Goal: Register for event/course

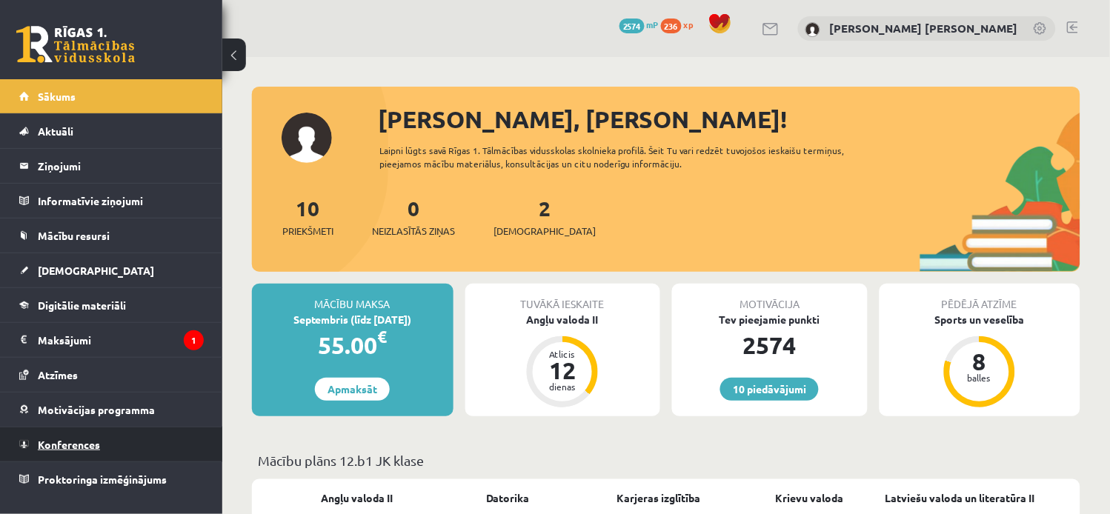
click at [113, 435] on link "Konferences" at bounding box center [111, 445] width 185 height 34
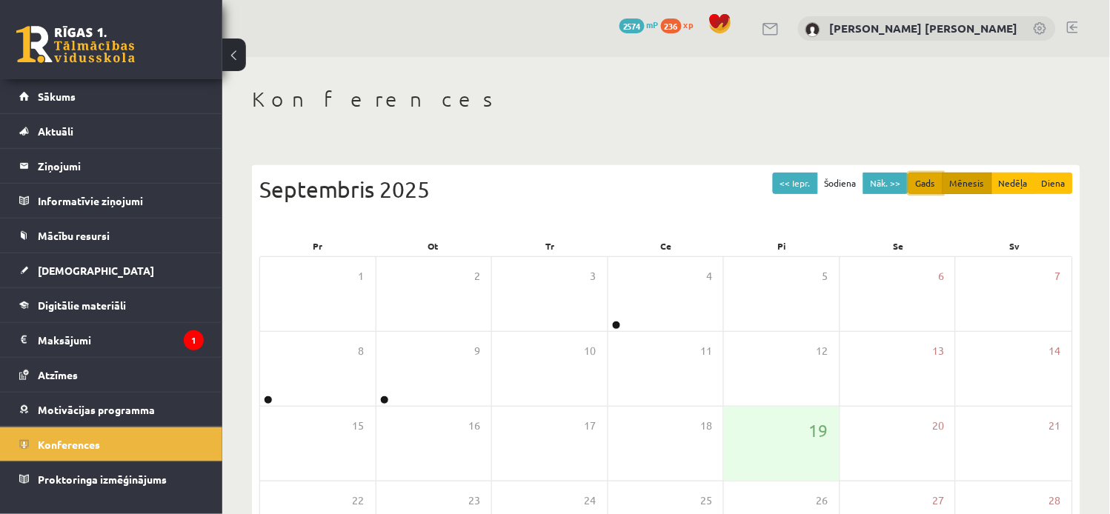
click at [925, 181] on button "Gads" at bounding box center [926, 183] width 35 height 21
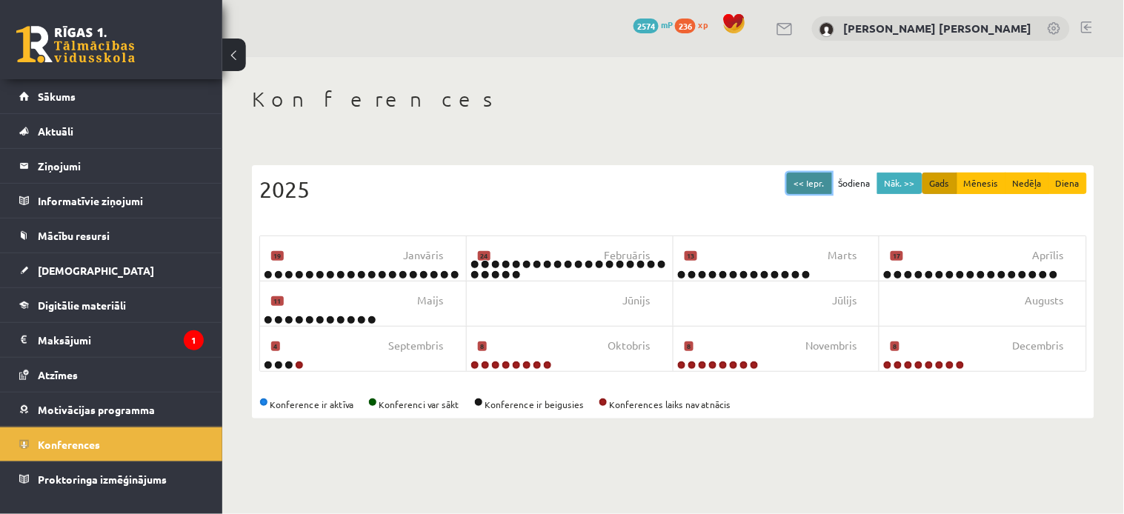
click at [810, 182] on button "<< Iepr." at bounding box center [809, 183] width 45 height 21
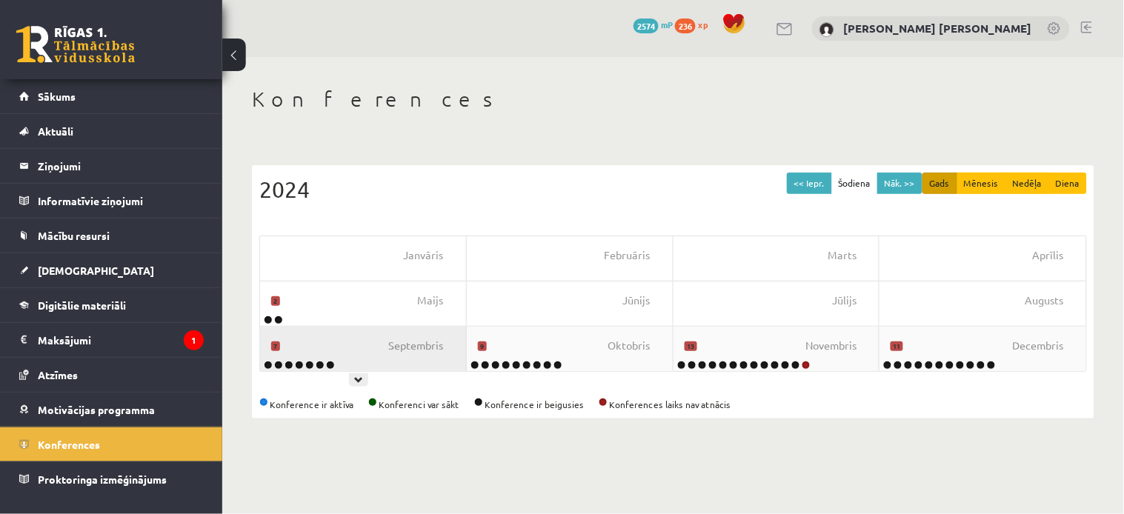
click at [384, 360] on div "[DATE]" at bounding box center [363, 349] width 207 height 44
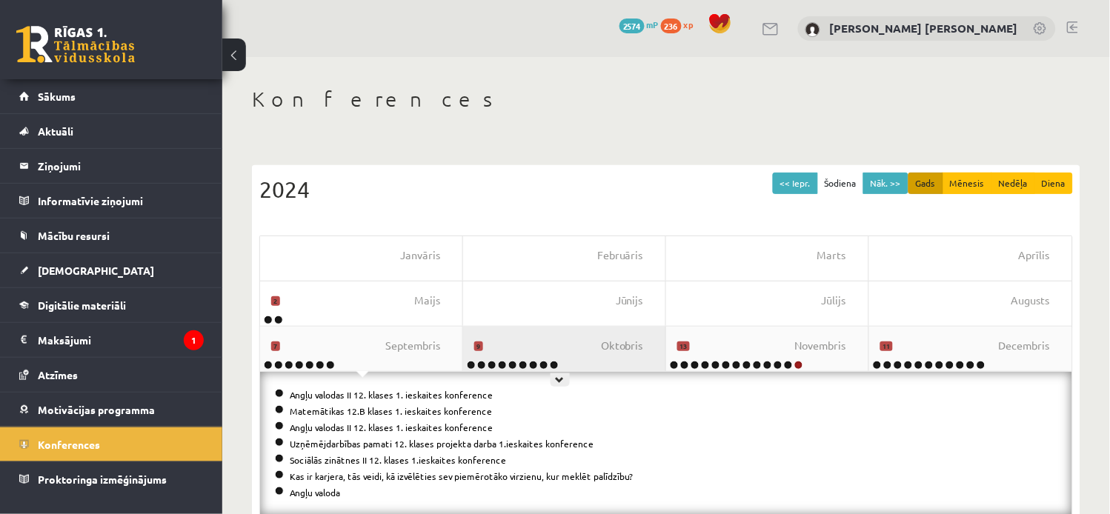
click at [572, 352] on div "[DATE]" at bounding box center [564, 349] width 203 height 44
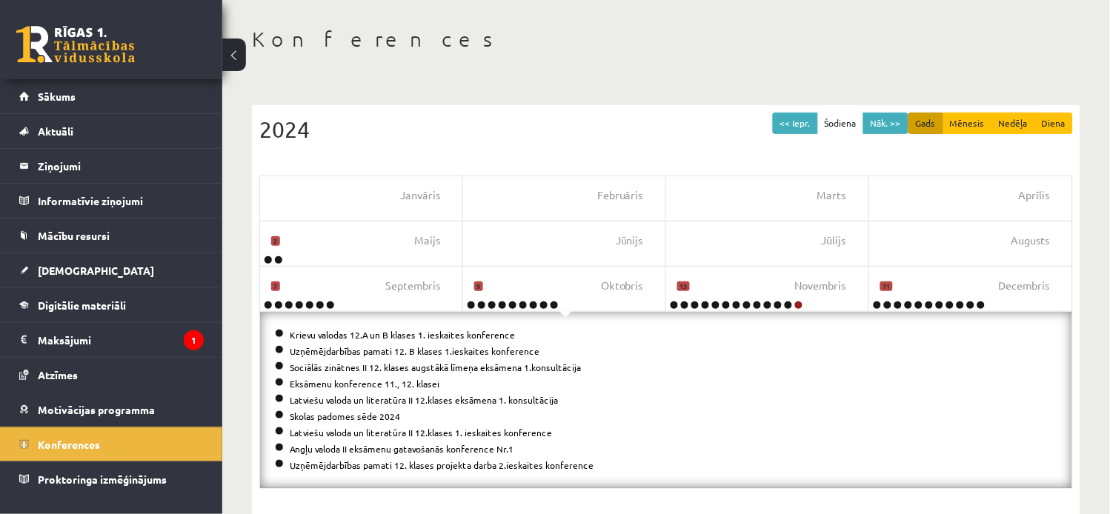
scroll to position [62, 0]
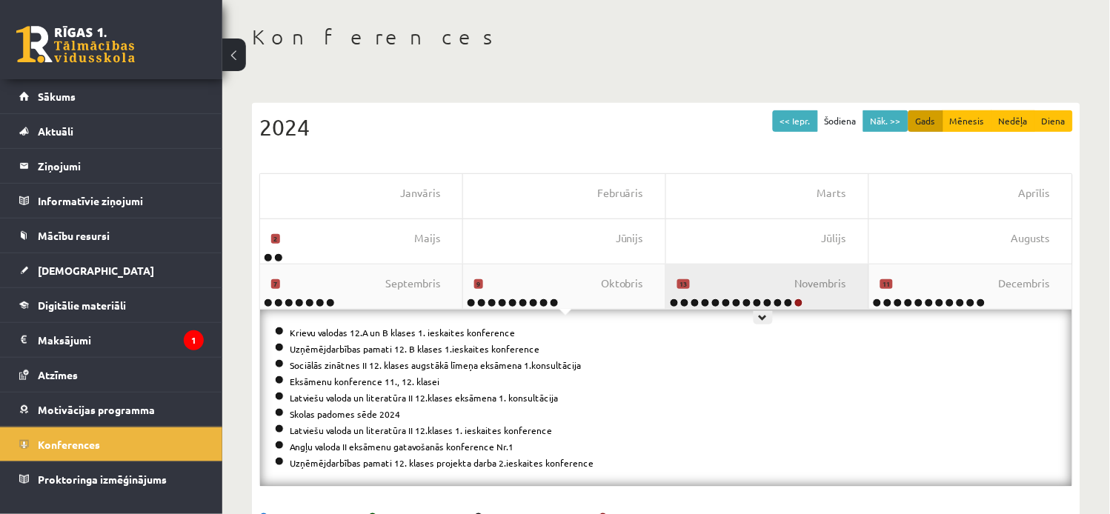
click at [756, 288] on div "[DATE]" at bounding box center [767, 287] width 203 height 44
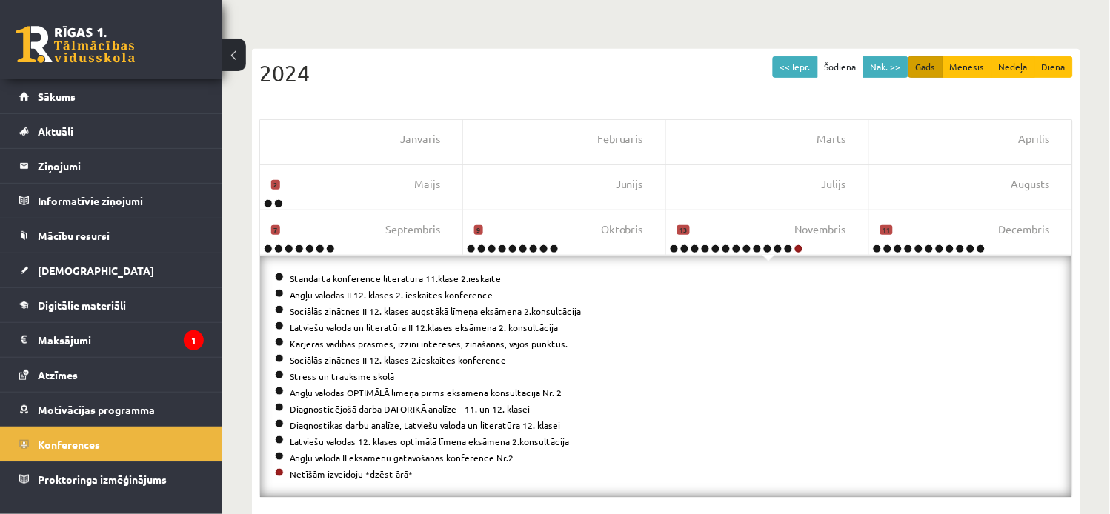
scroll to position [127, 0]
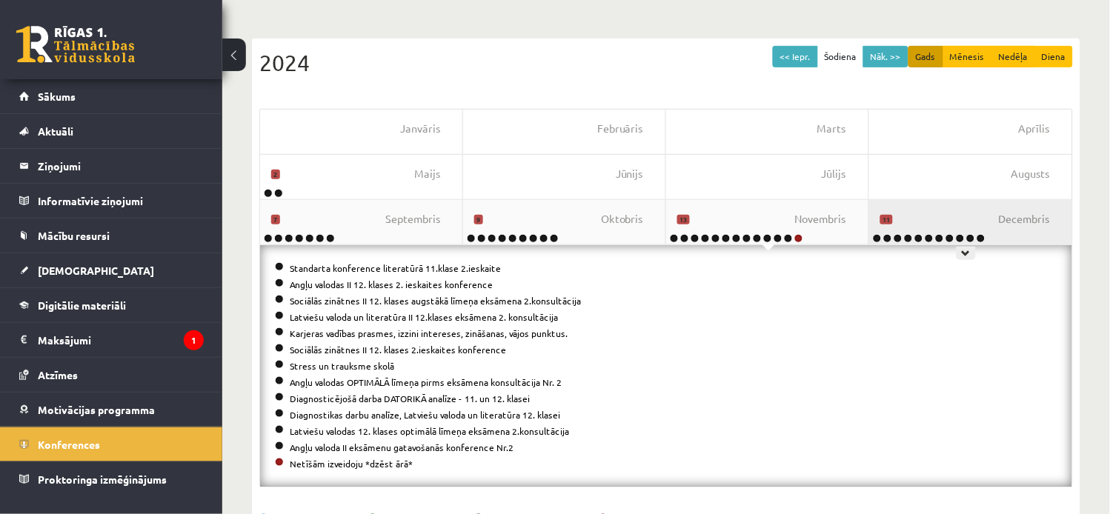
click at [939, 213] on div "[DATE]" at bounding box center [970, 222] width 203 height 44
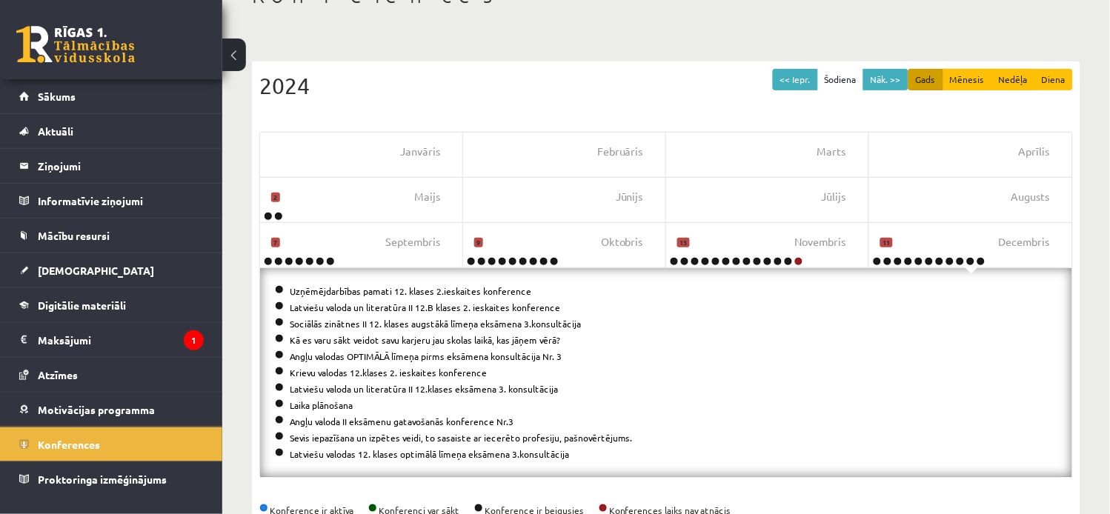
scroll to position [105, 0]
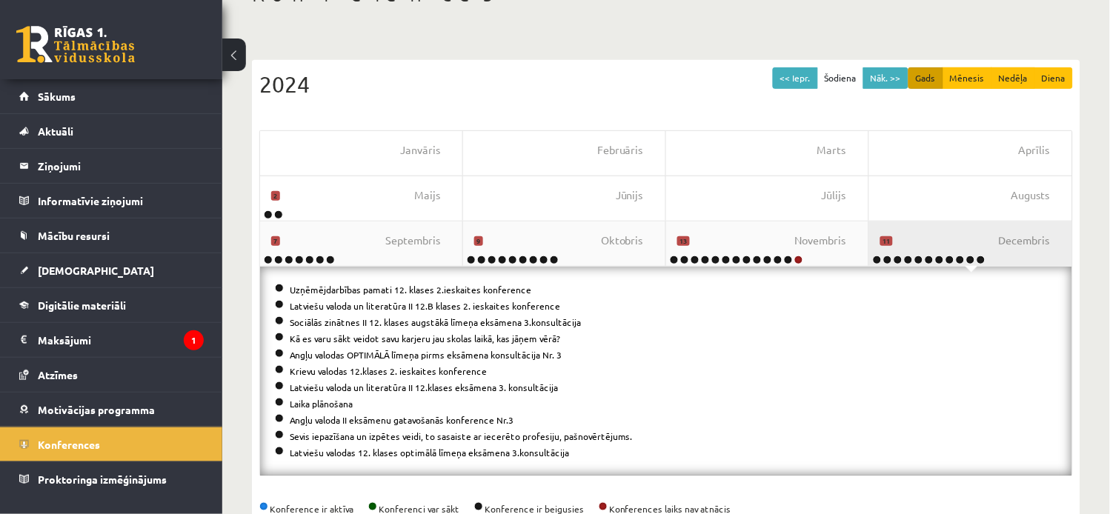
click at [927, 241] on div "[DATE]" at bounding box center [970, 244] width 203 height 44
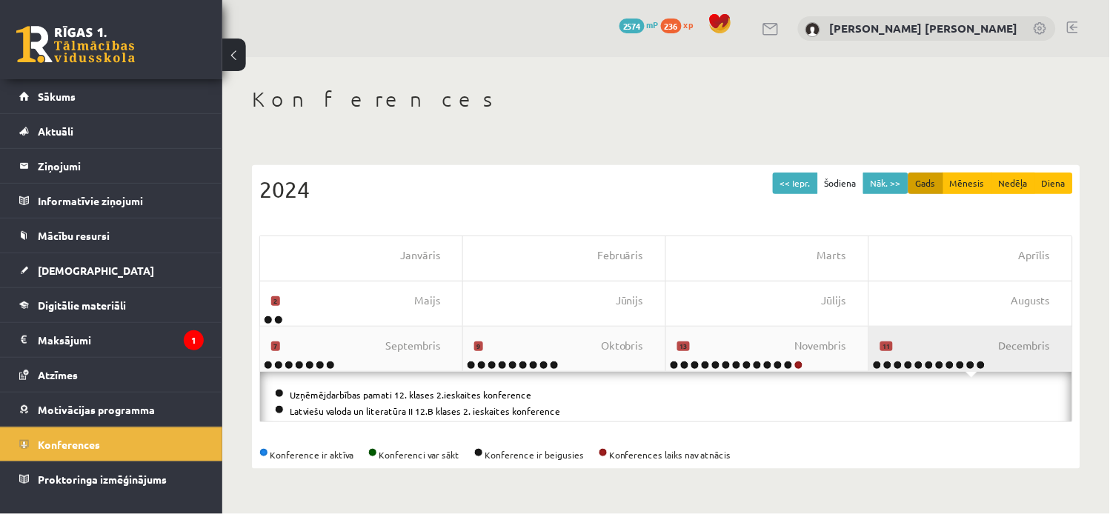
scroll to position [0, 0]
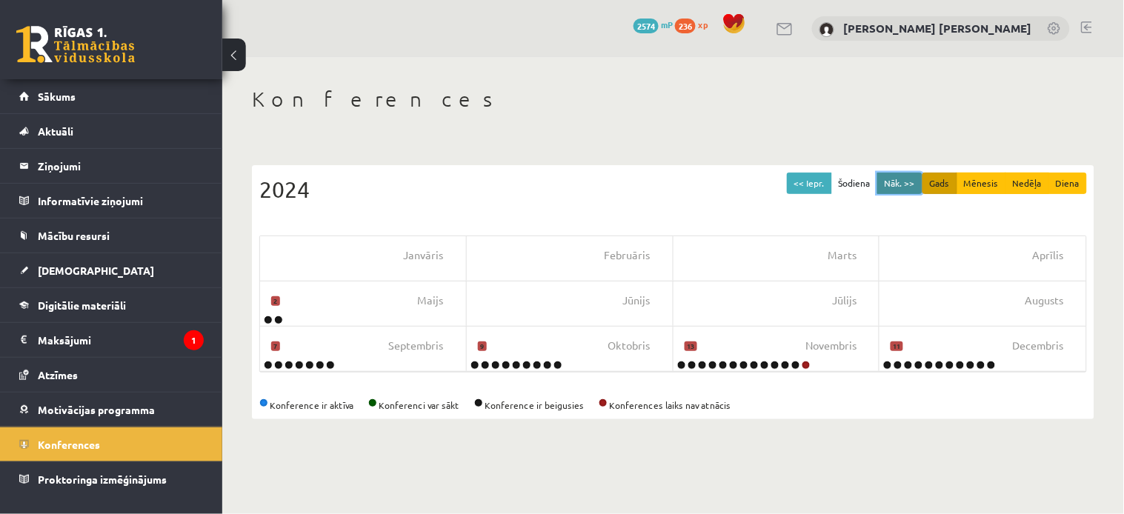
click at [898, 184] on button "Nāk. >>" at bounding box center [899, 183] width 45 height 21
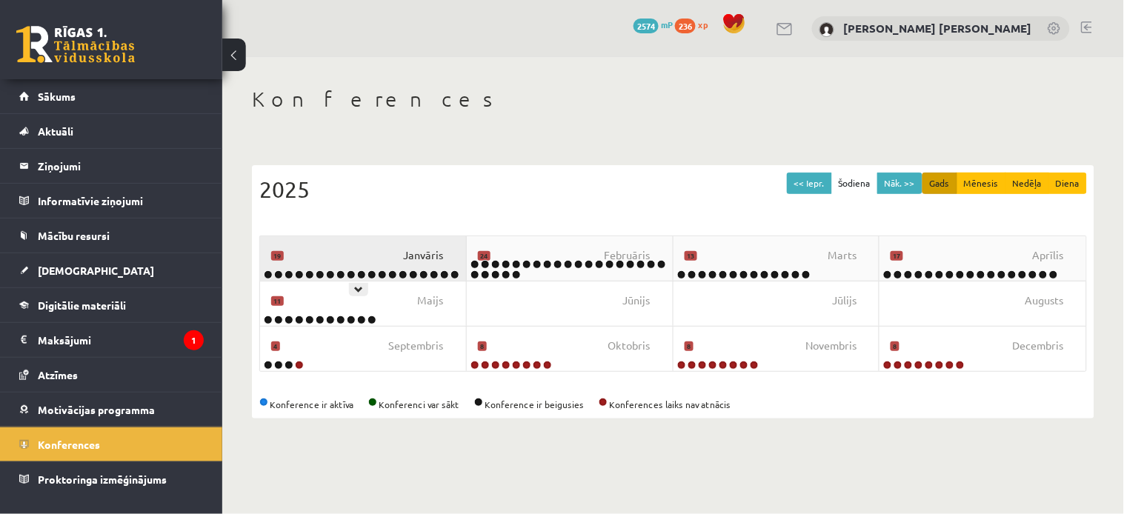
click at [420, 255] on span "Janvāris" at bounding box center [424, 256] width 40 height 16
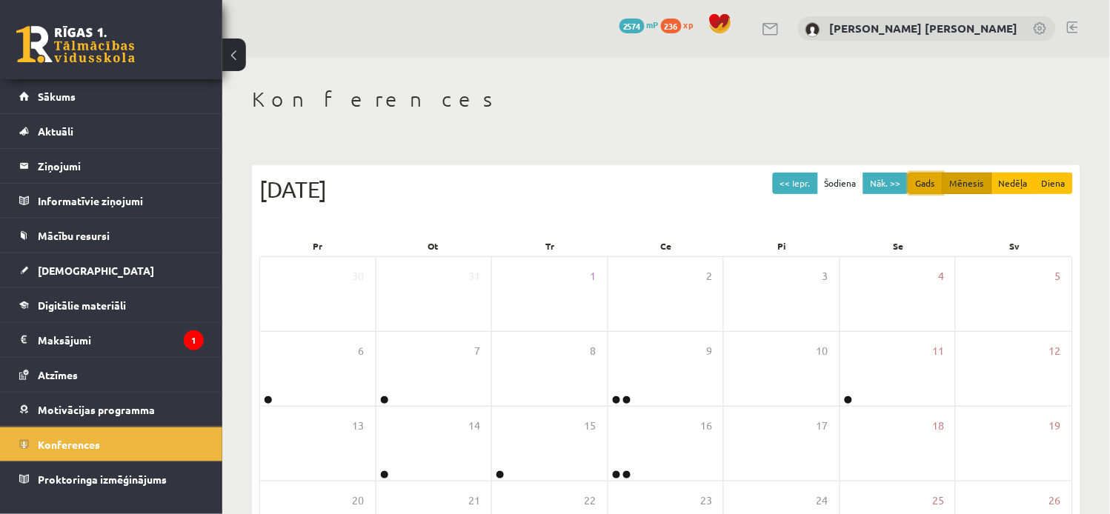
click at [927, 187] on button "Gads" at bounding box center [926, 183] width 35 height 21
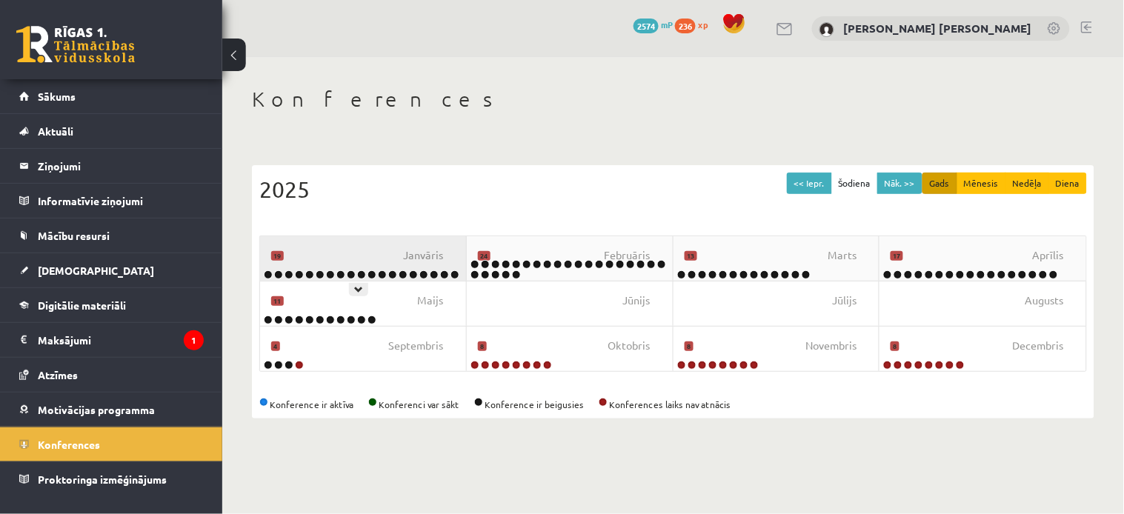
click at [409, 265] on div "[DATE]" at bounding box center [363, 258] width 207 height 44
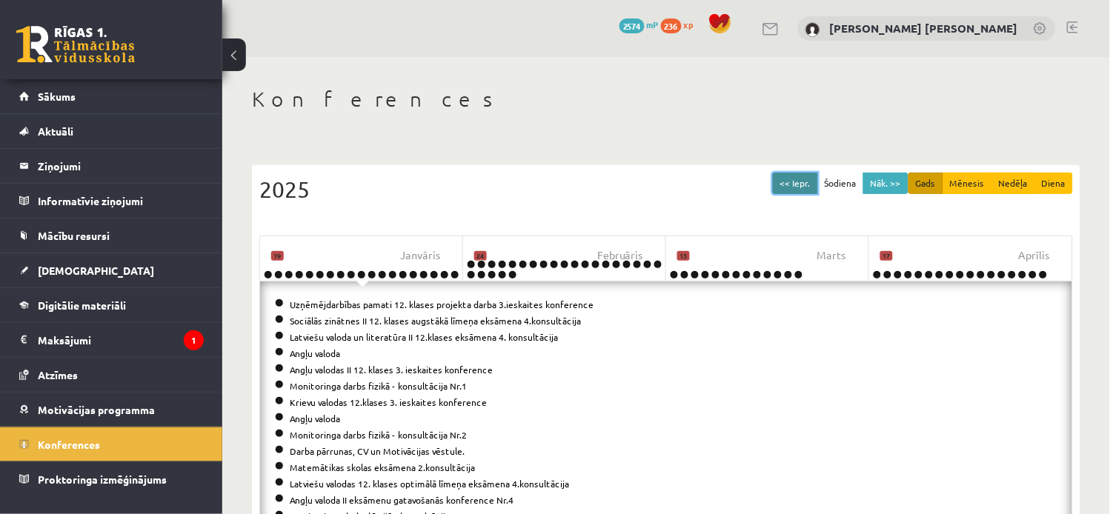
click at [804, 181] on button "<< Iepr." at bounding box center [795, 183] width 45 height 21
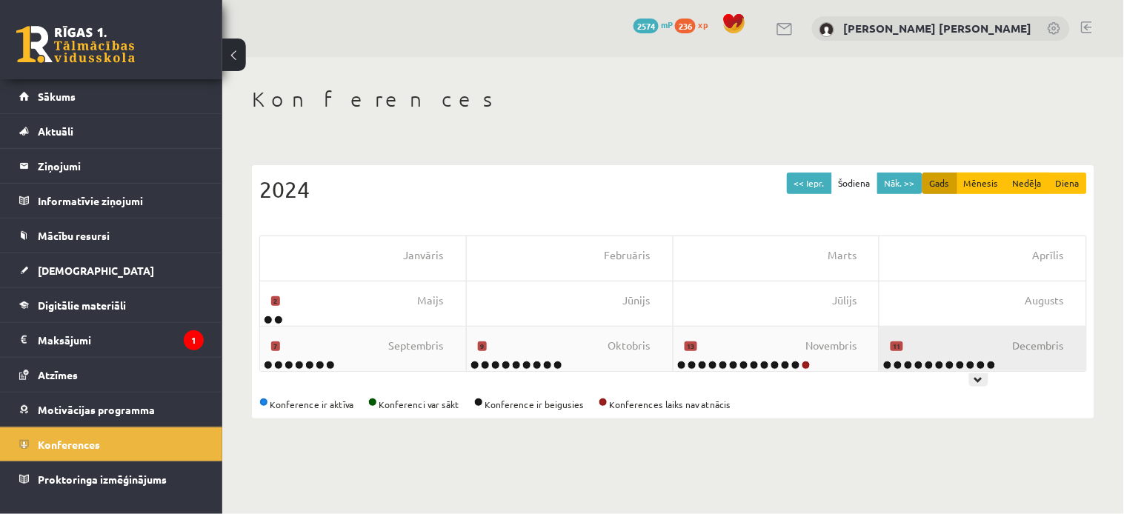
click at [993, 356] on div "[DATE]" at bounding box center [983, 349] width 207 height 44
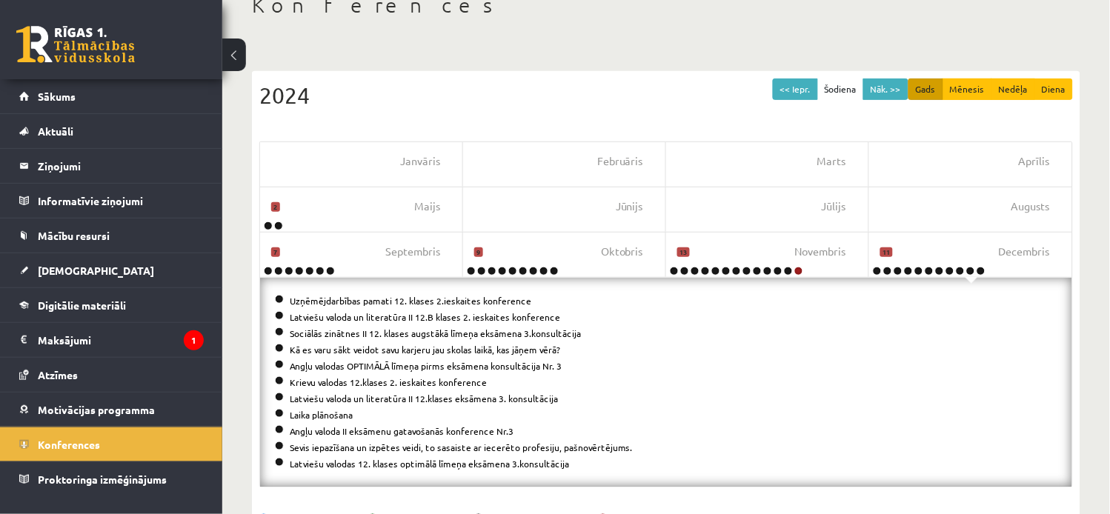
scroll to position [97, 0]
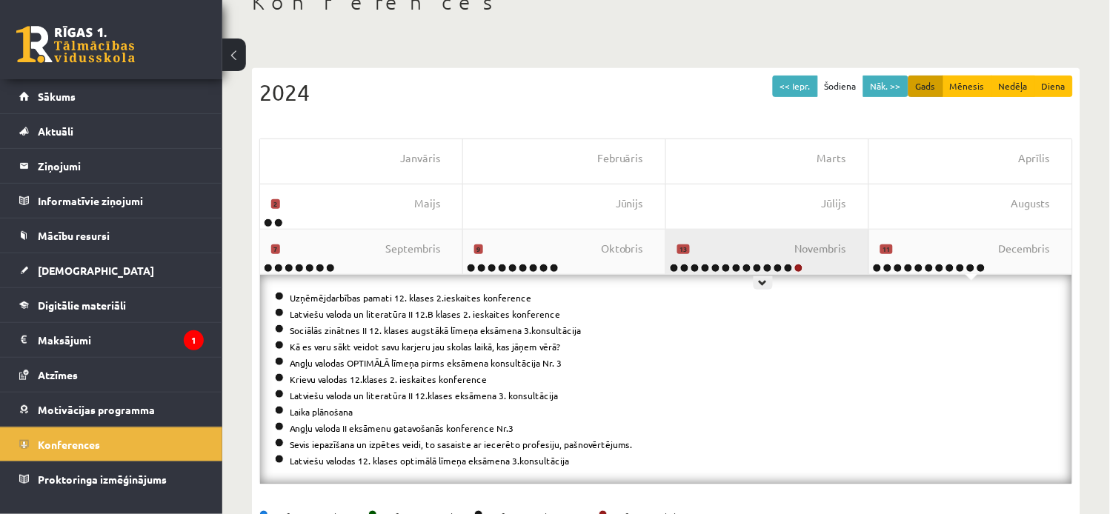
click at [771, 257] on div "[DATE]" at bounding box center [767, 252] width 203 height 44
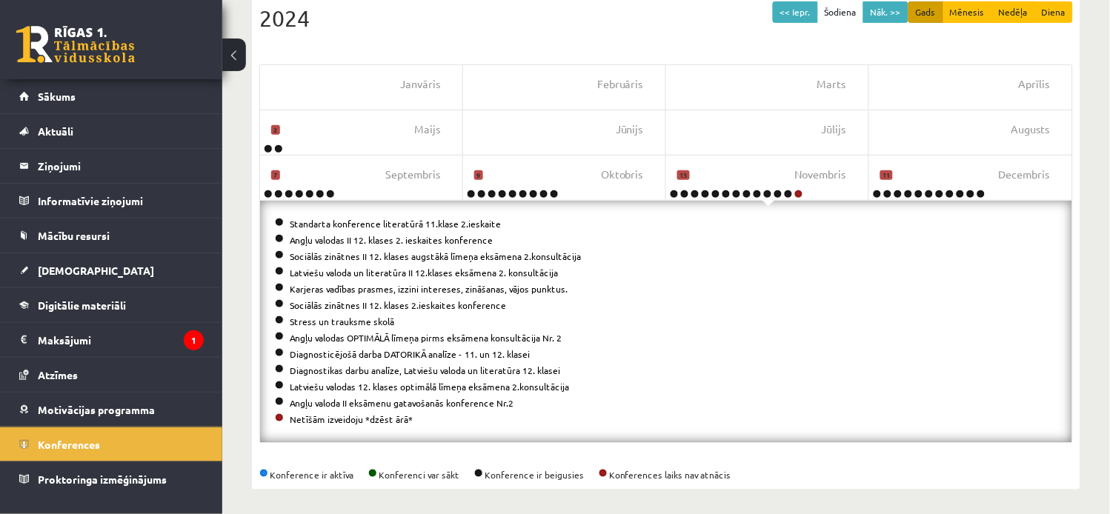
scroll to position [173, 0]
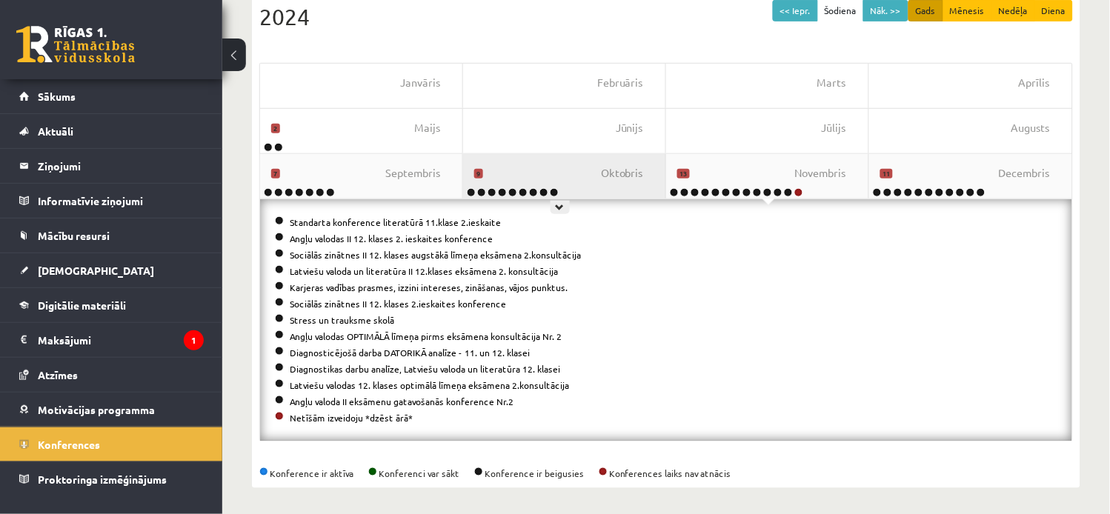
click at [611, 190] on div "[DATE]" at bounding box center [564, 176] width 203 height 44
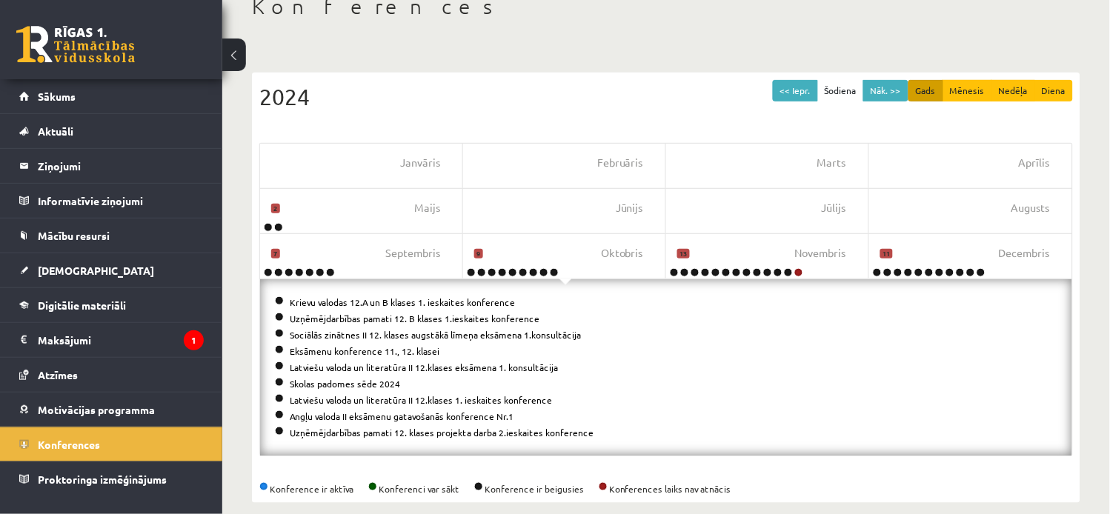
scroll to position [111, 0]
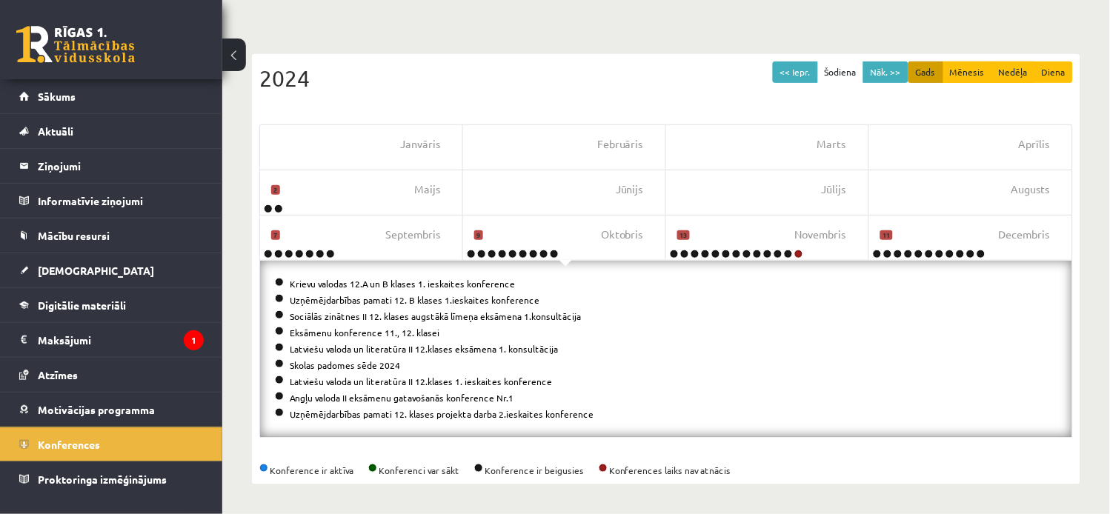
click at [1006, 93] on div "2024" at bounding box center [666, 78] width 814 height 33
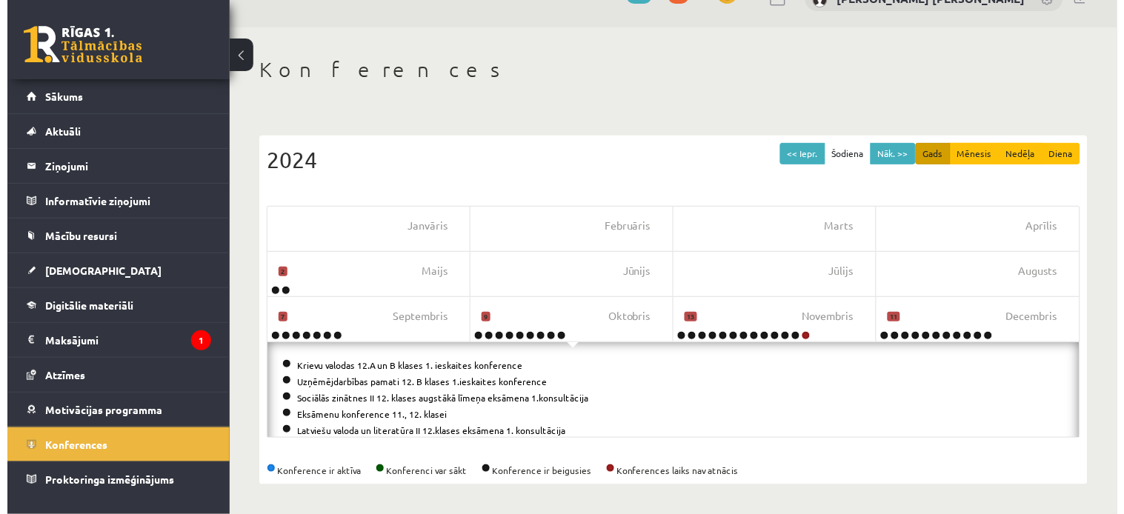
scroll to position [0, 0]
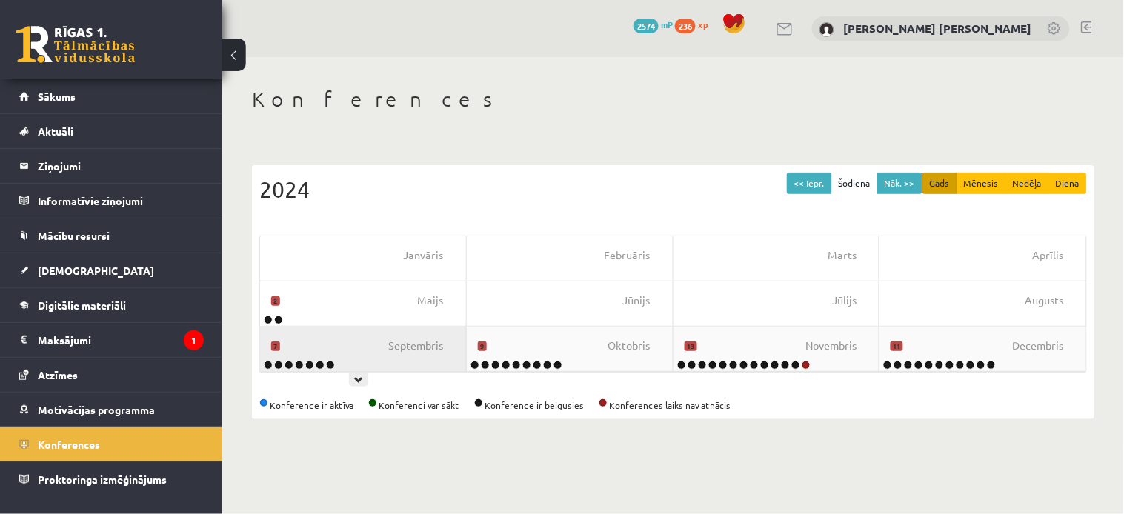
click at [391, 358] on div "[DATE]" at bounding box center [363, 349] width 207 height 44
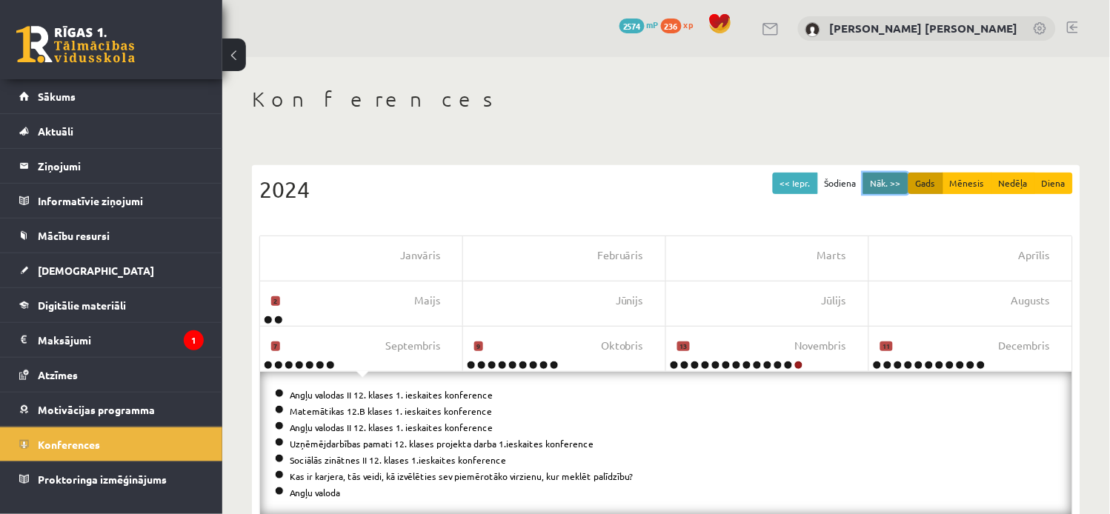
click at [885, 187] on button "Nāk. >>" at bounding box center [885, 183] width 45 height 21
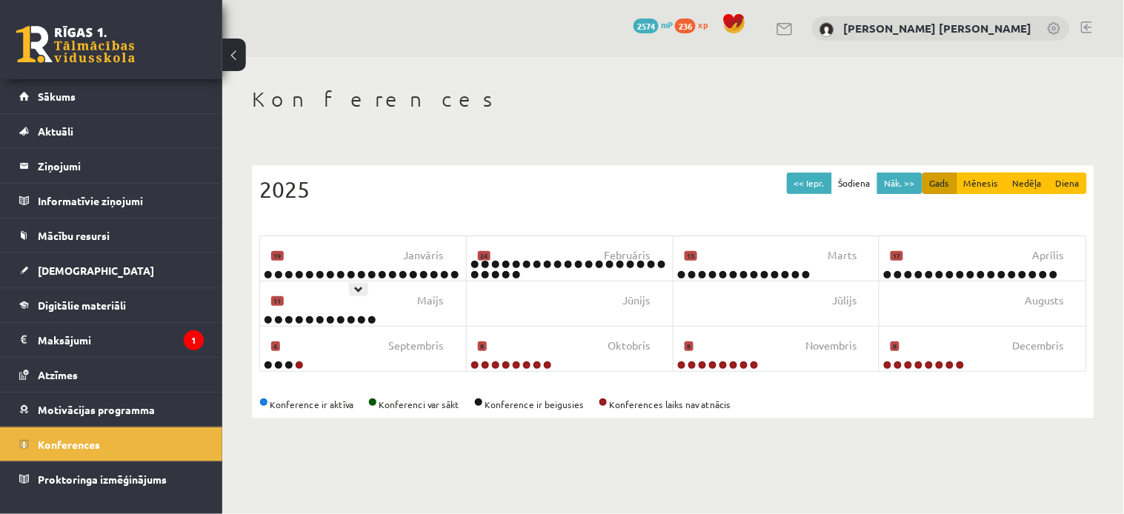
click at [378, 261] on div "[DATE]" at bounding box center [363, 258] width 207 height 44
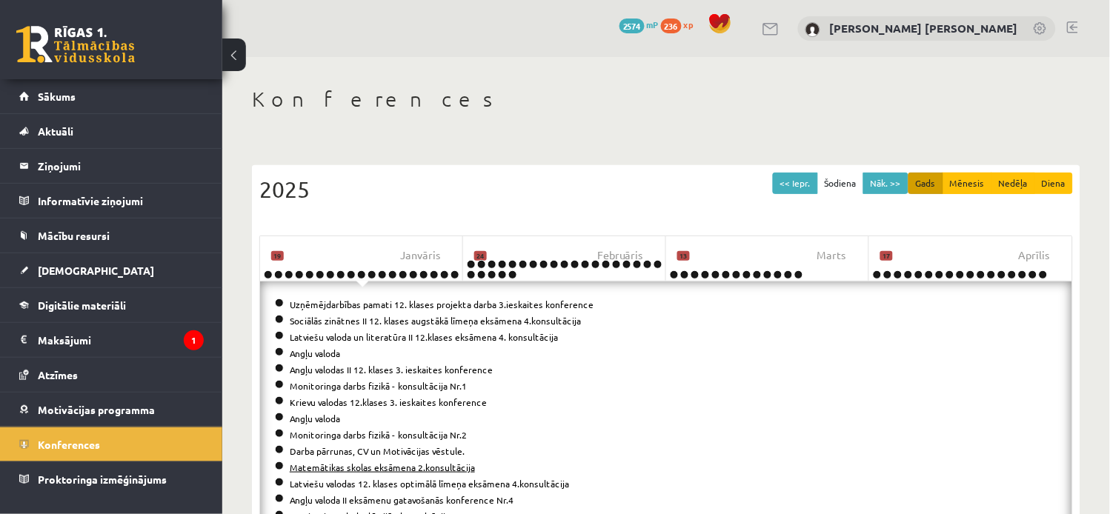
click at [442, 465] on link "Matemātikas skolas eksāmena 2.konsultācija" at bounding box center [382, 468] width 185 height 12
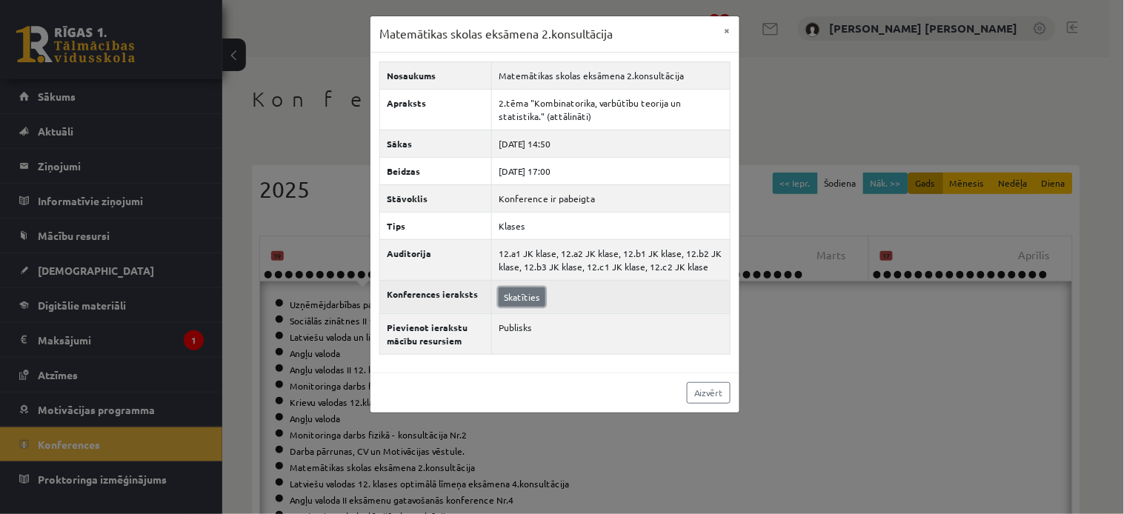
click at [522, 298] on link "Skatīties" at bounding box center [522, 297] width 47 height 19
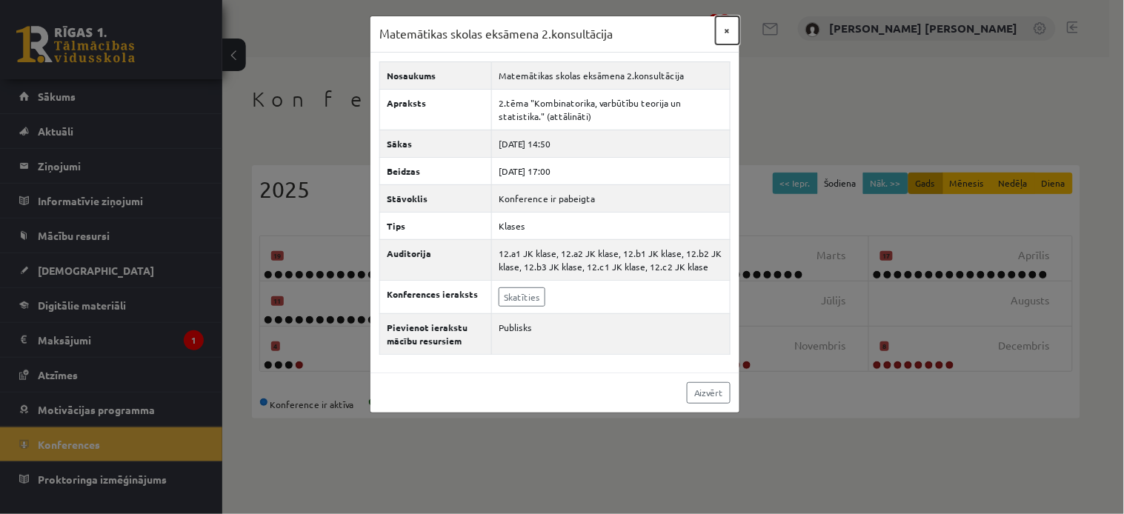
click at [723, 27] on button "×" at bounding box center [728, 30] width 24 height 28
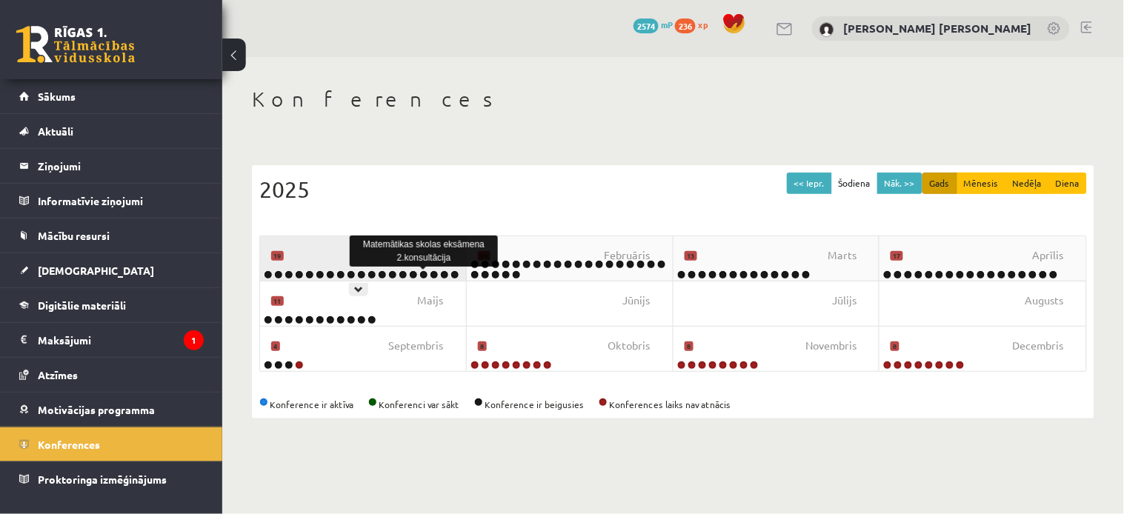
click at [423, 271] on link at bounding box center [423, 274] width 9 height 9
